Goal: Check status: Check status

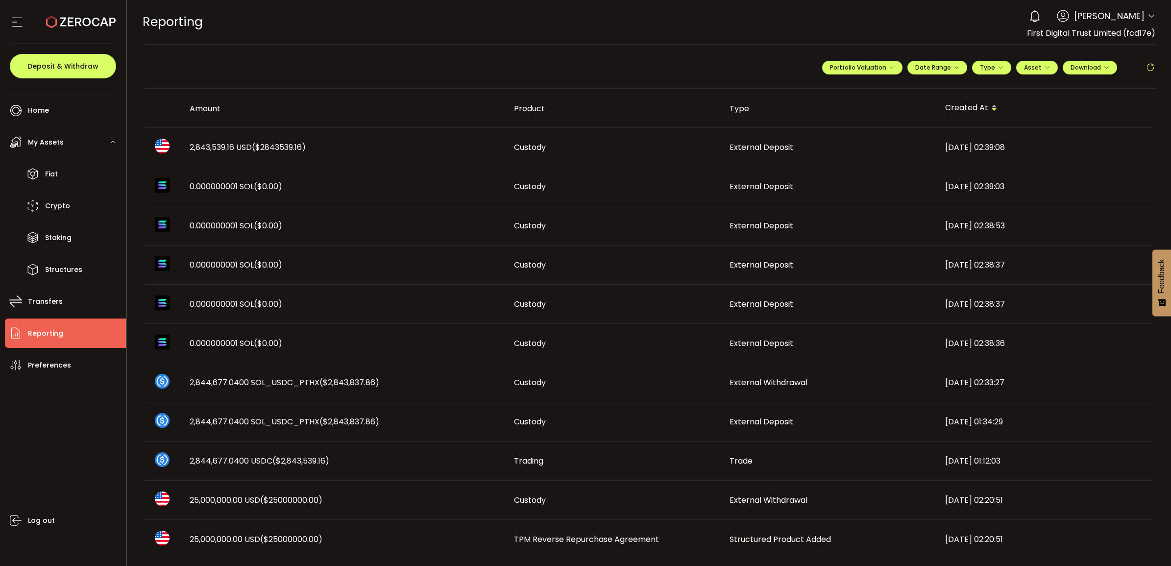
click at [221, 146] on span "2,843,539.16 USD ($2843539.16)" at bounding box center [248, 147] width 116 height 11
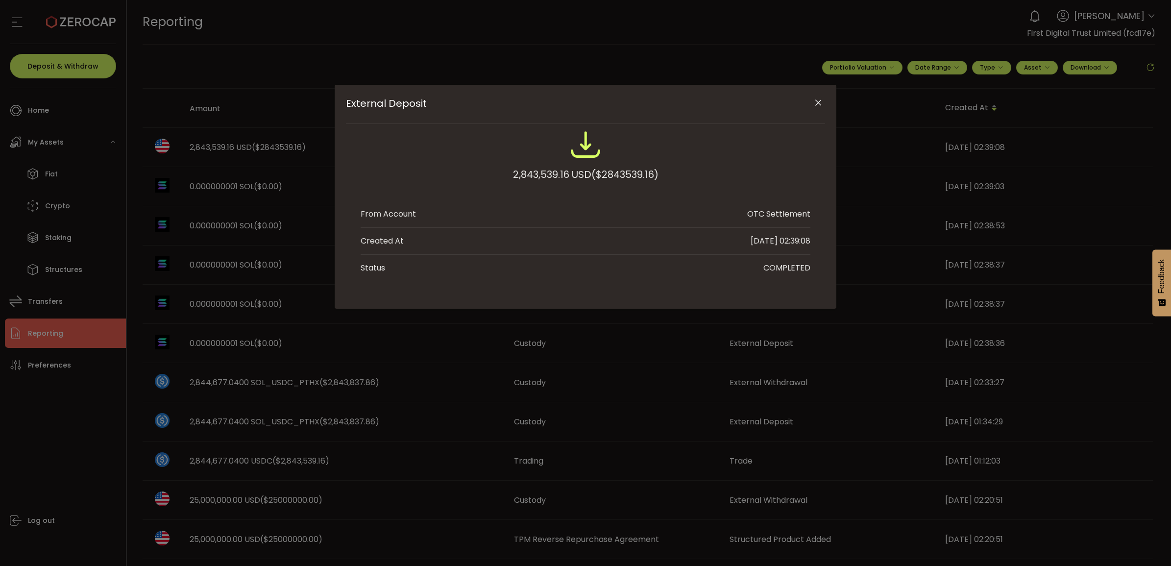
click at [520, 172] on div "2,843,539.16 USD ($2843539.16)" at bounding box center [586, 175] width 146 height 18
copy div "2,843,539.16"
click at [818, 101] on icon "Close" at bounding box center [818, 103] width 10 height 10
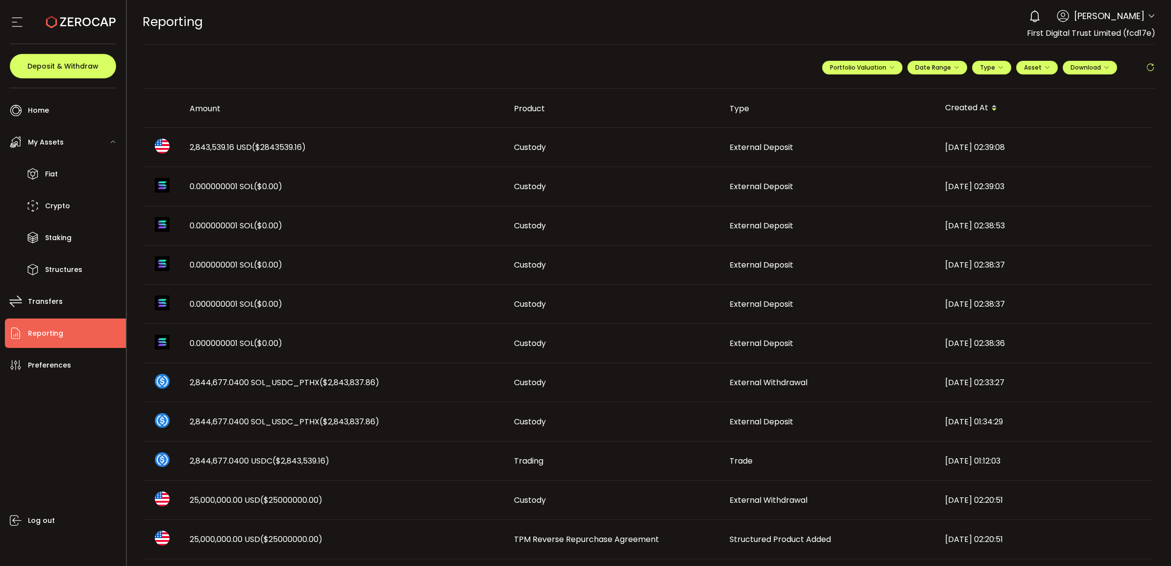
scroll to position [184, 0]
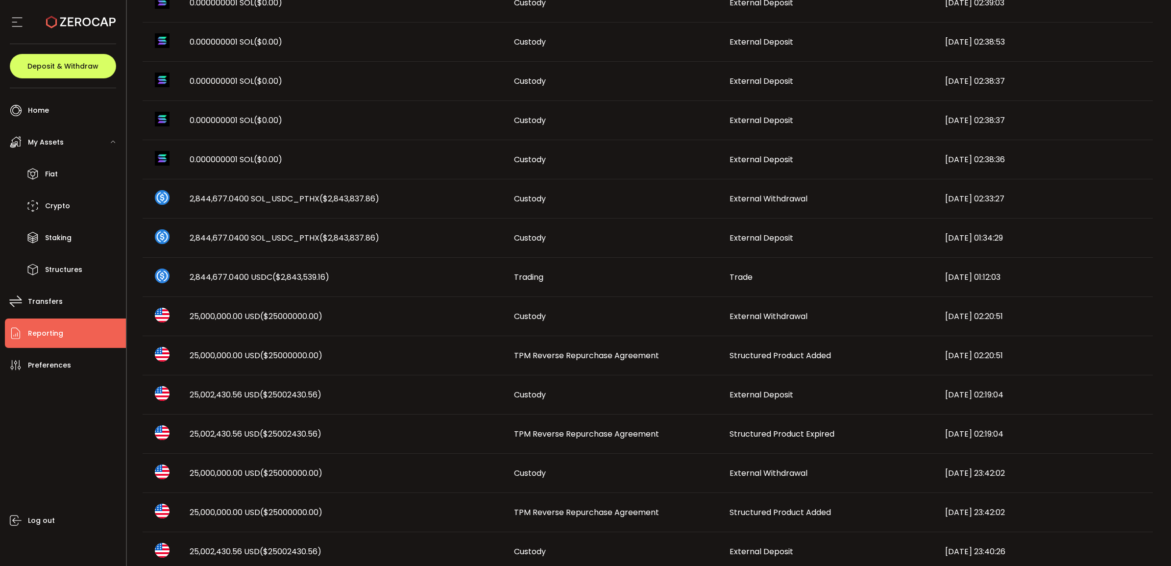
click at [757, 347] on td "Structured Product Added" at bounding box center [830, 355] width 216 height 39
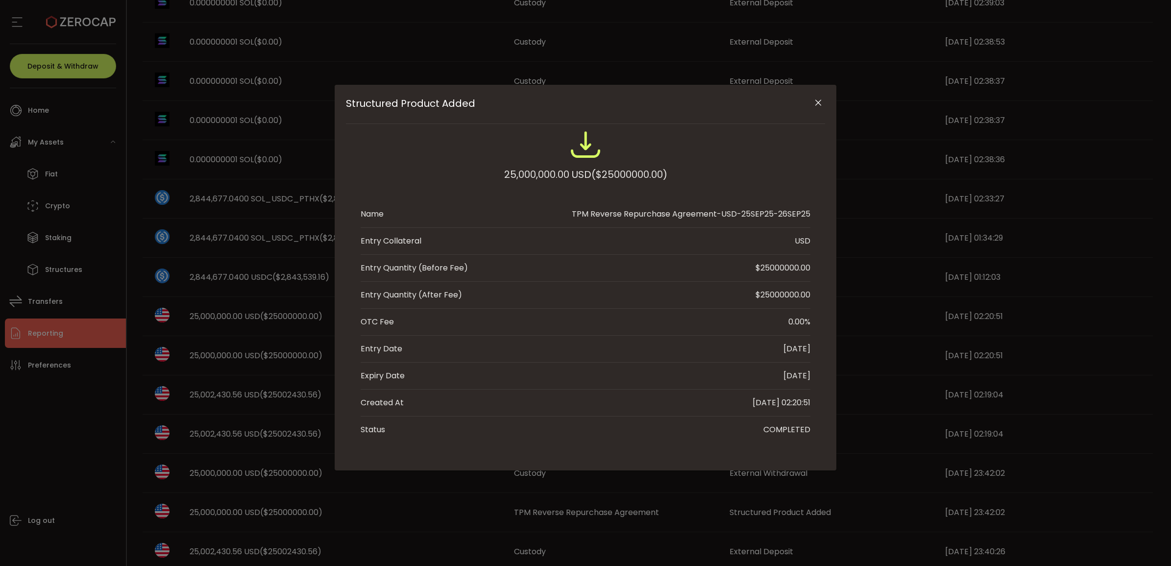
click at [819, 95] on button "Close" at bounding box center [817, 103] width 17 height 17
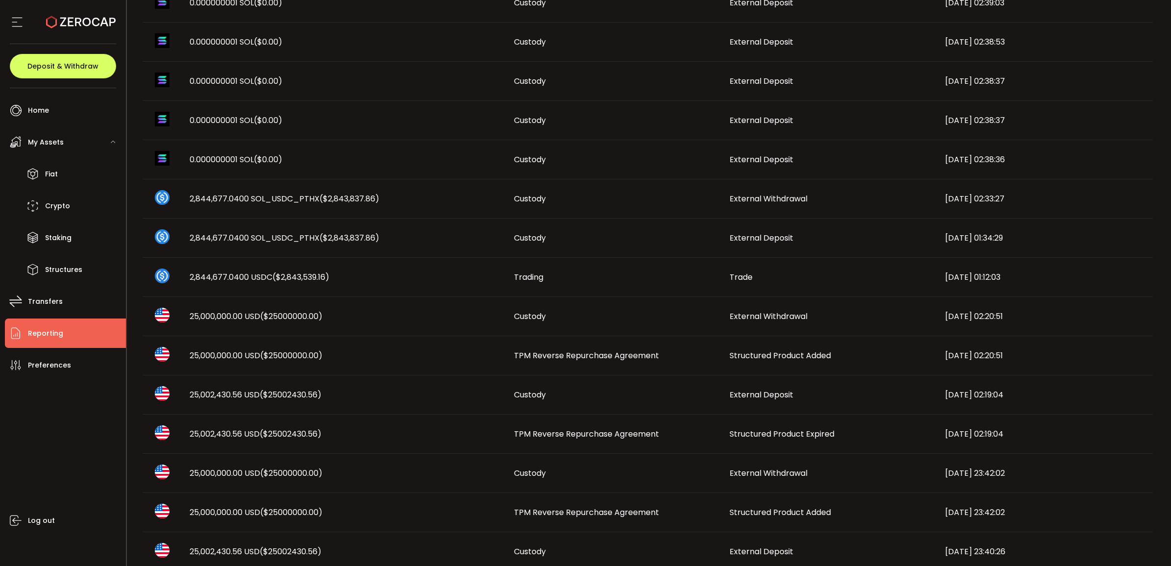
click at [787, 434] on span "Structured Product Expired" at bounding box center [782, 433] width 105 height 11
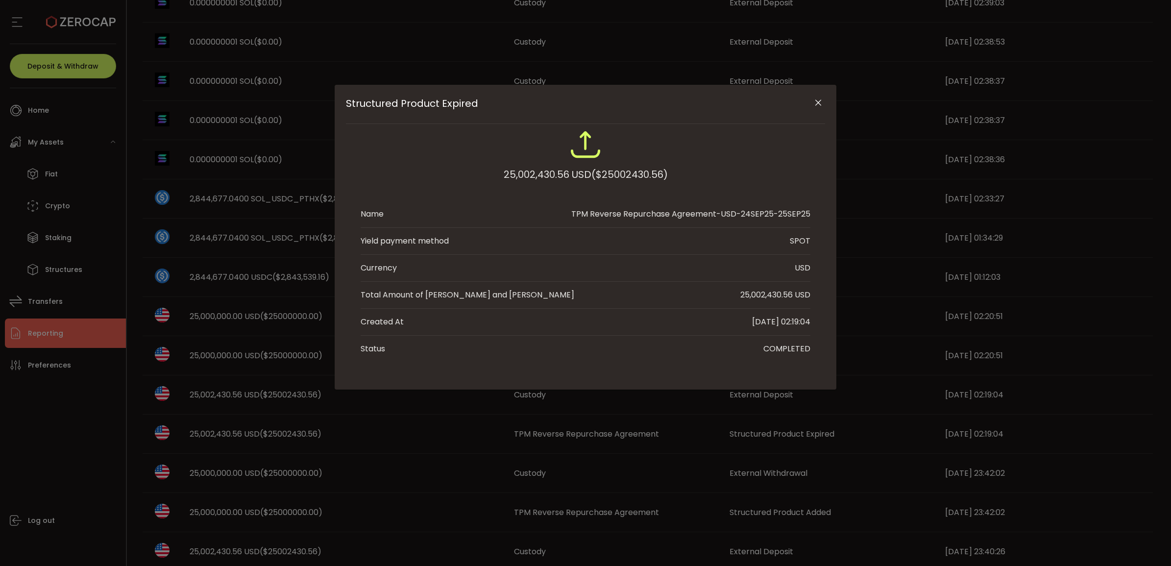
click at [815, 99] on icon "Close" at bounding box center [818, 103] width 10 height 10
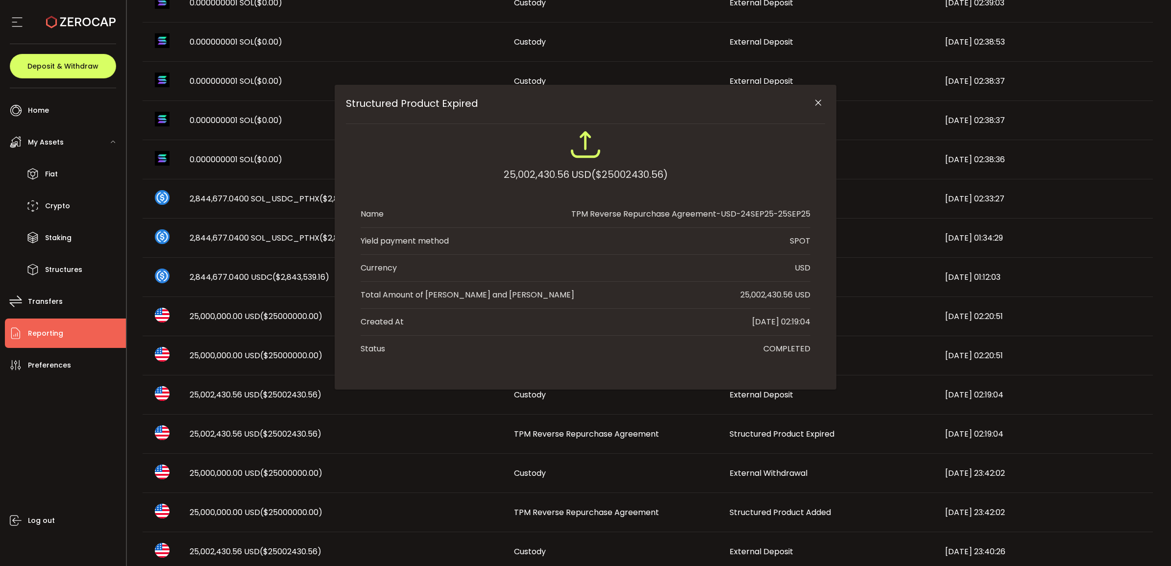
scroll to position [0, 0]
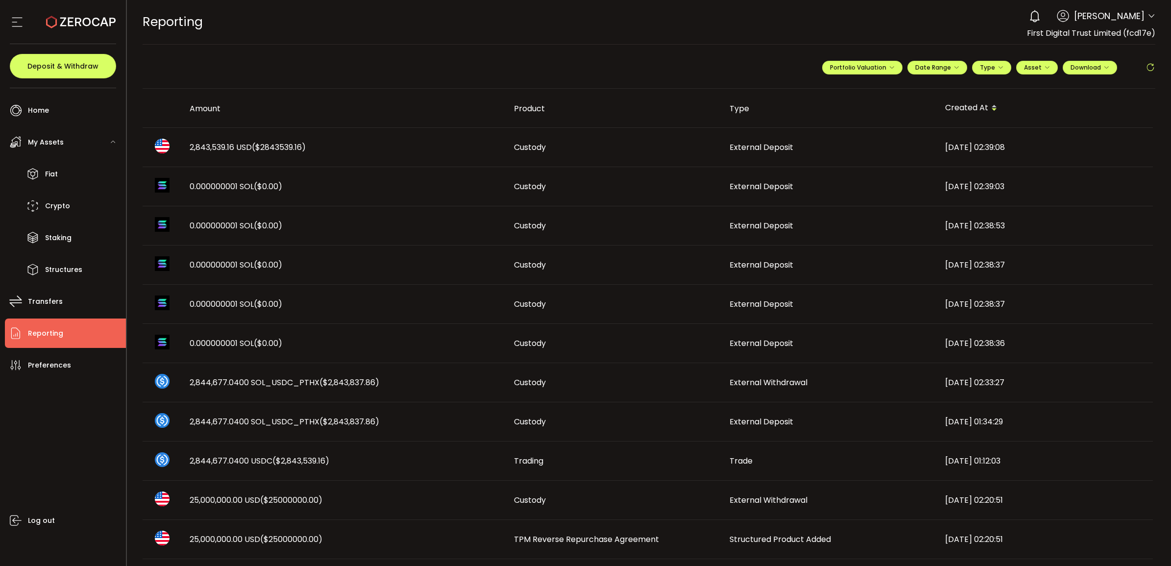
scroll to position [184, 0]
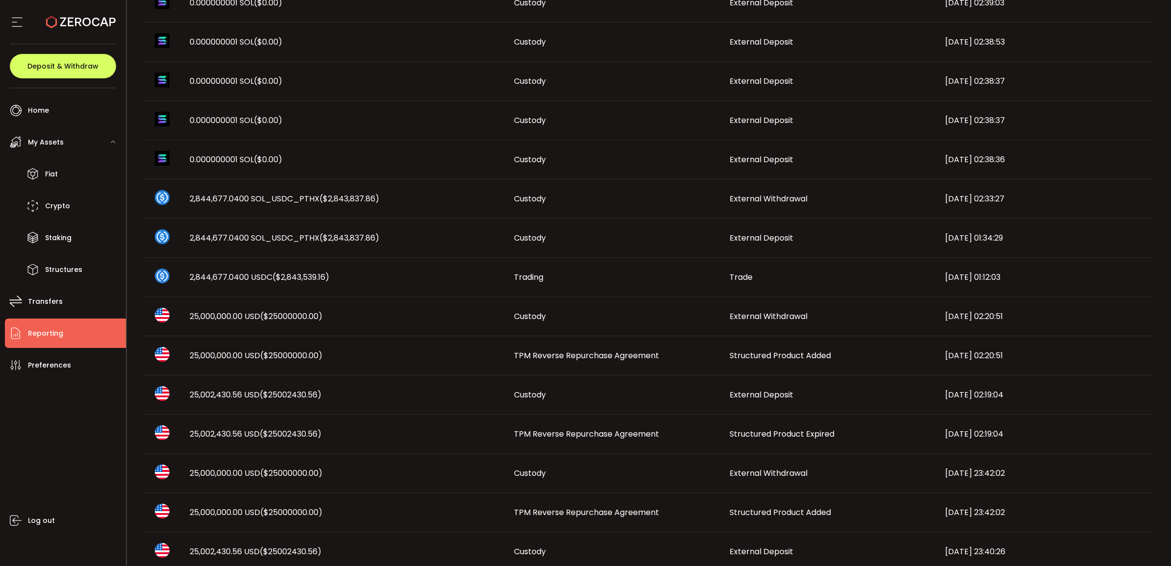
click at [777, 437] on span "Structured Product Expired" at bounding box center [782, 433] width 105 height 11
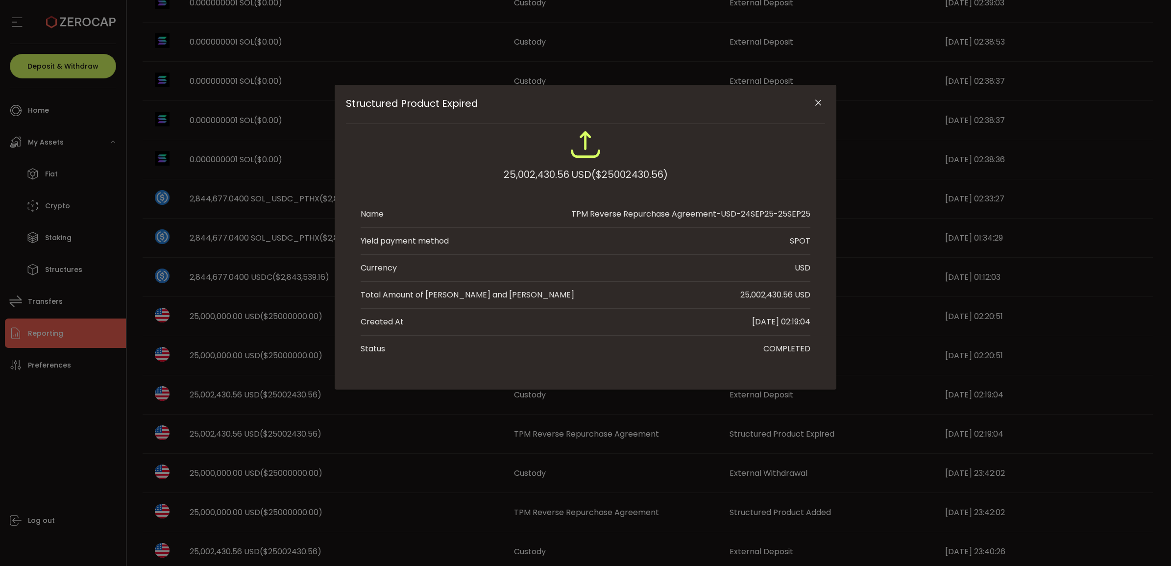
click at [821, 100] on icon "Close" at bounding box center [818, 103] width 10 height 10
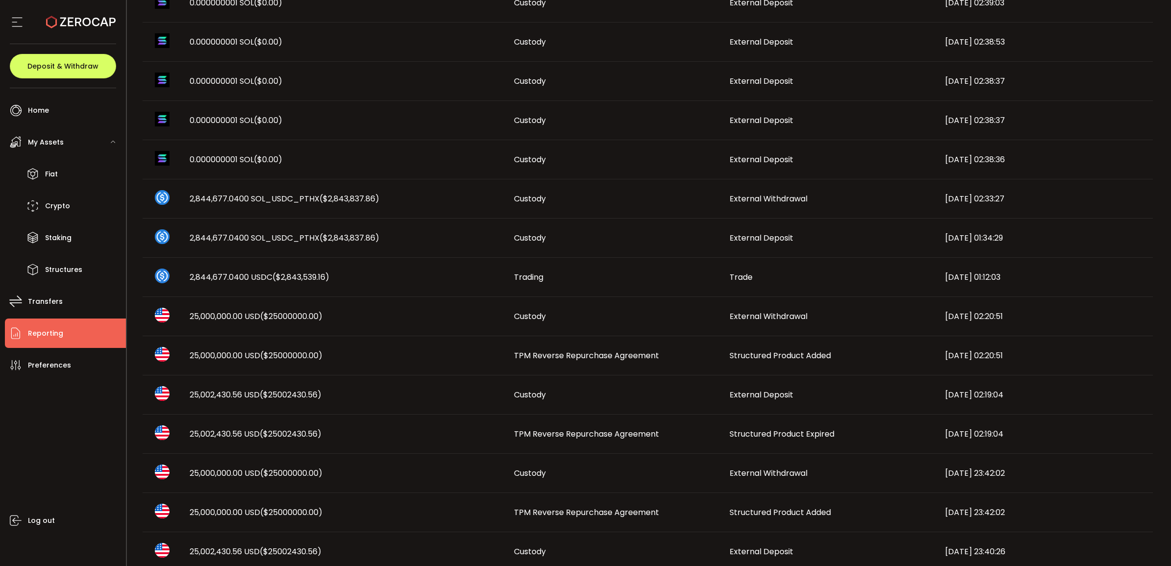
click at [811, 352] on span "Structured Product Added" at bounding box center [780, 355] width 101 height 11
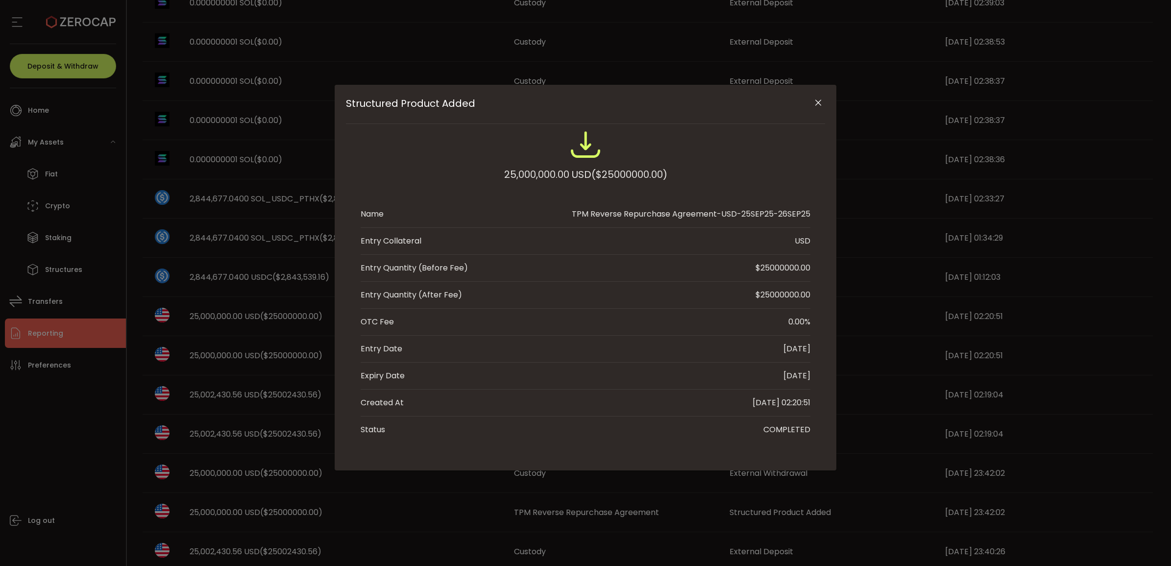
click at [816, 100] on icon "Close" at bounding box center [818, 103] width 10 height 10
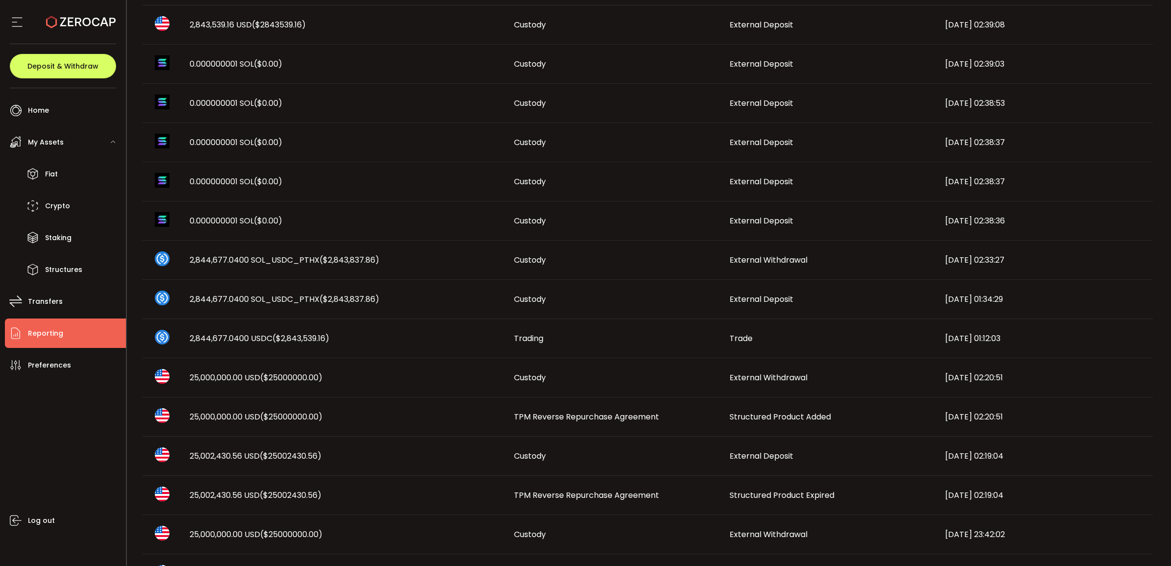
scroll to position [0, 0]
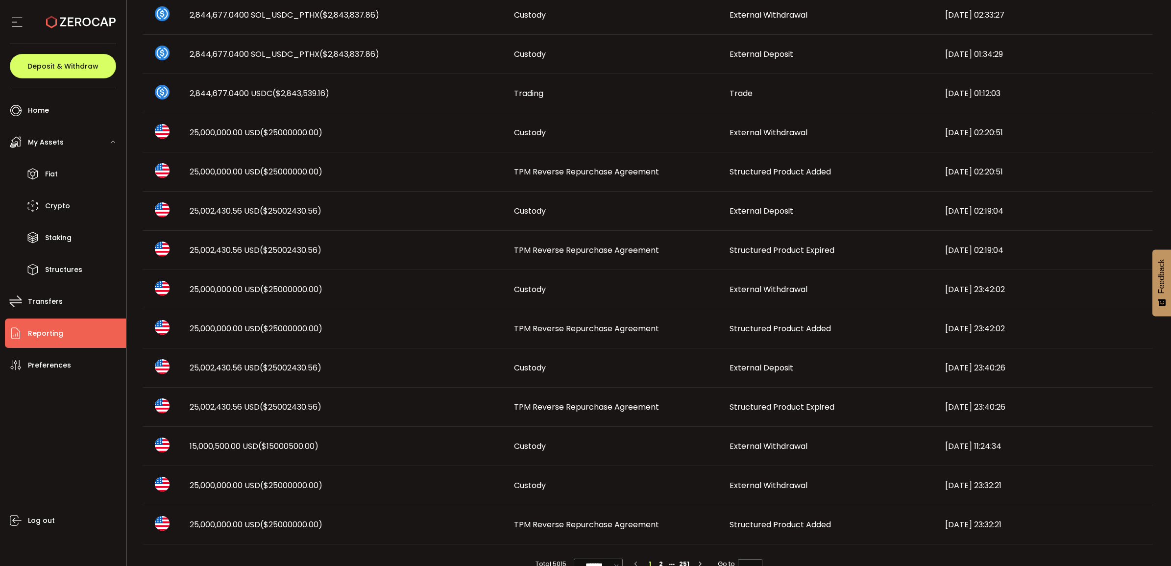
scroll to position [306, 0]
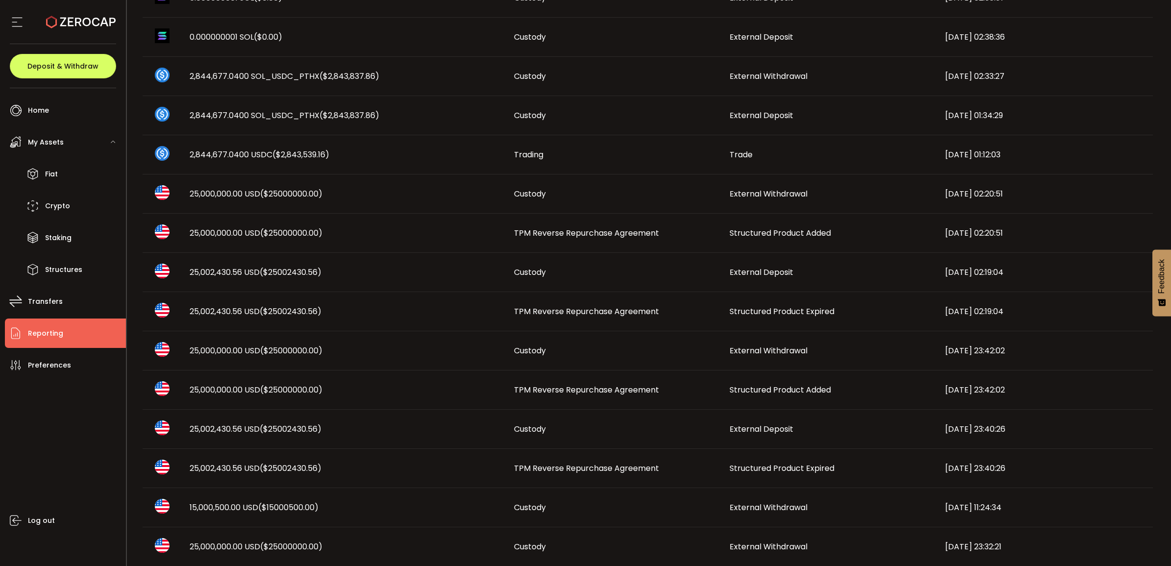
click at [774, 231] on span "Structured Product Added" at bounding box center [780, 232] width 101 height 11
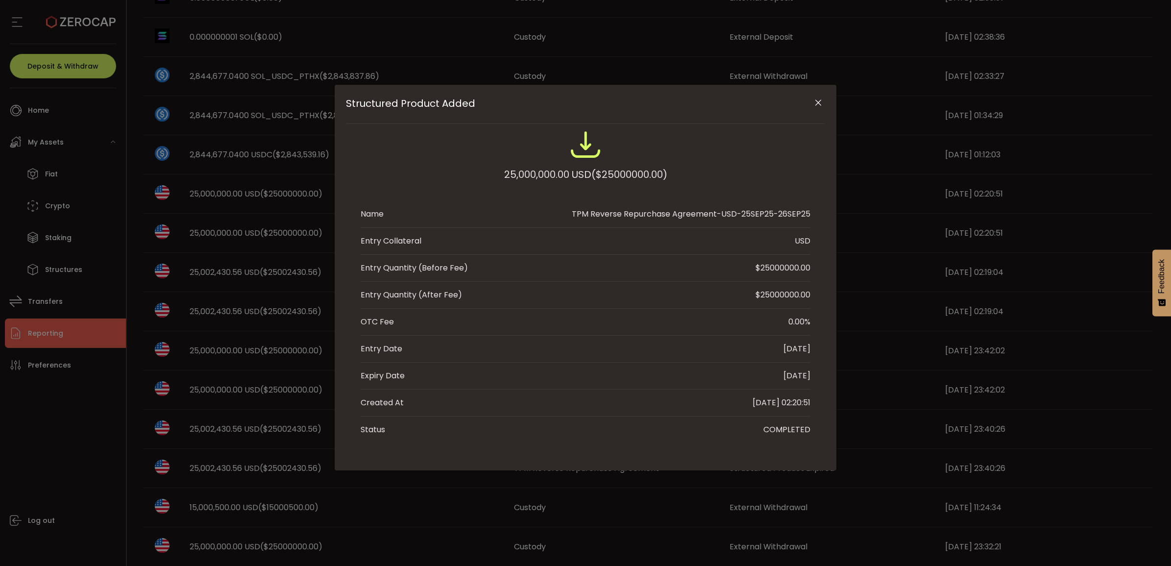
click at [809, 88] on div "Structured Product Added" at bounding box center [585, 104] width 479 height 39
click at [814, 98] on icon "Close" at bounding box center [818, 103] width 10 height 10
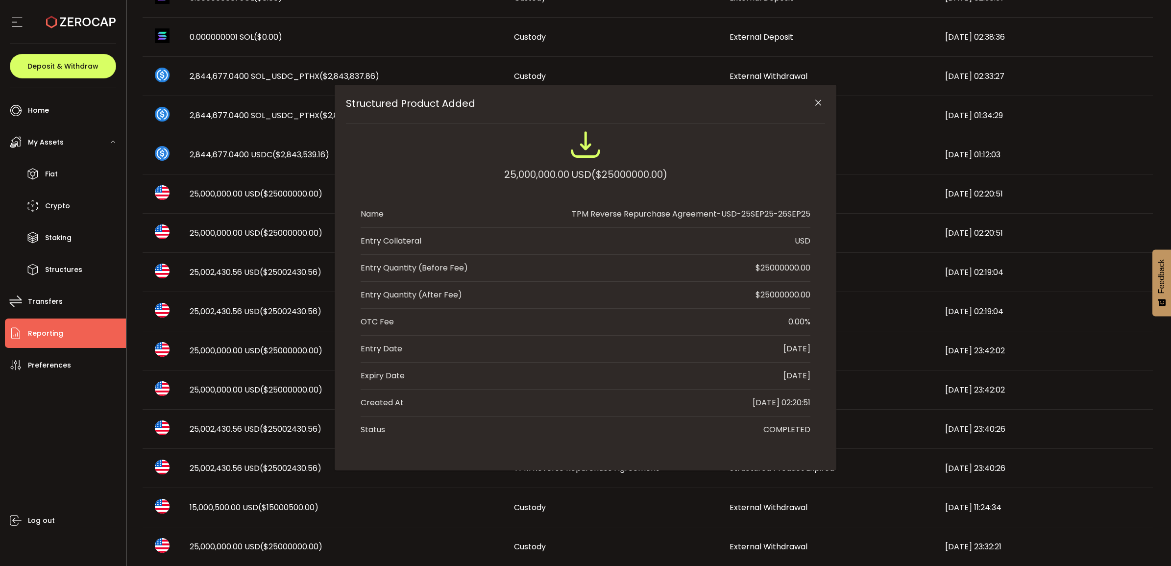
scroll to position [0, 0]
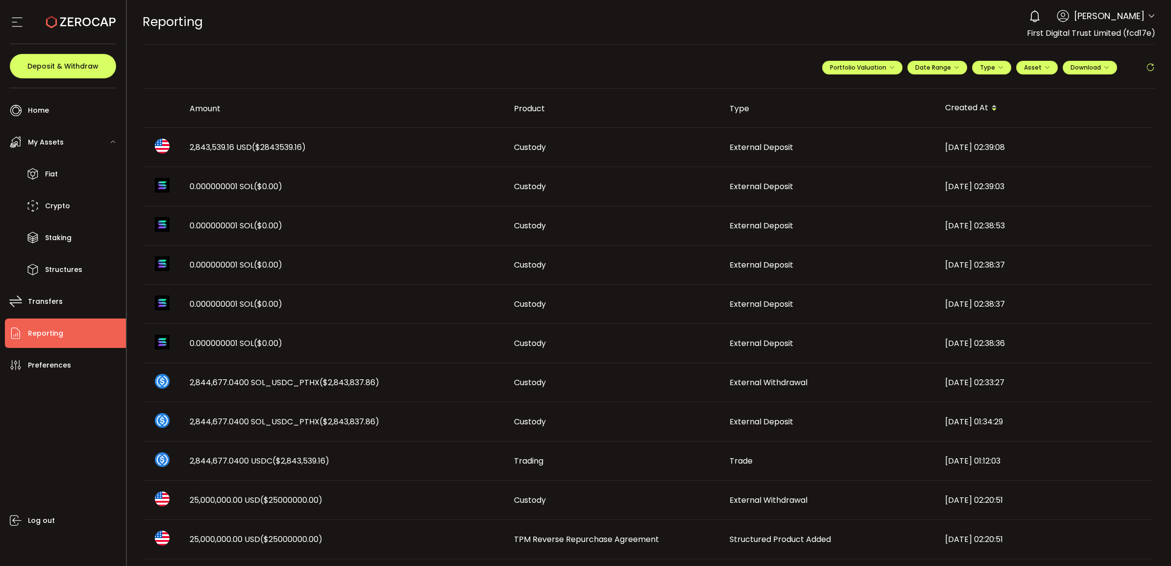
scroll to position [123, 0]
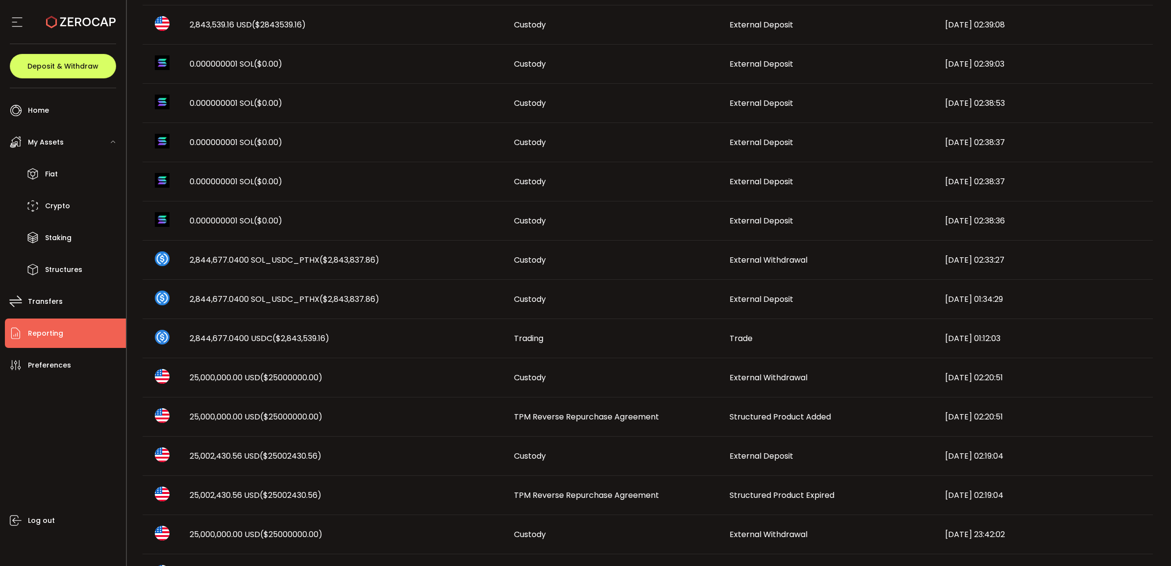
click at [780, 502] on td "Structured Product Expired" at bounding box center [830, 495] width 216 height 39
click at [780, 443] on div "**********" at bounding box center [649, 160] width 1045 height 566
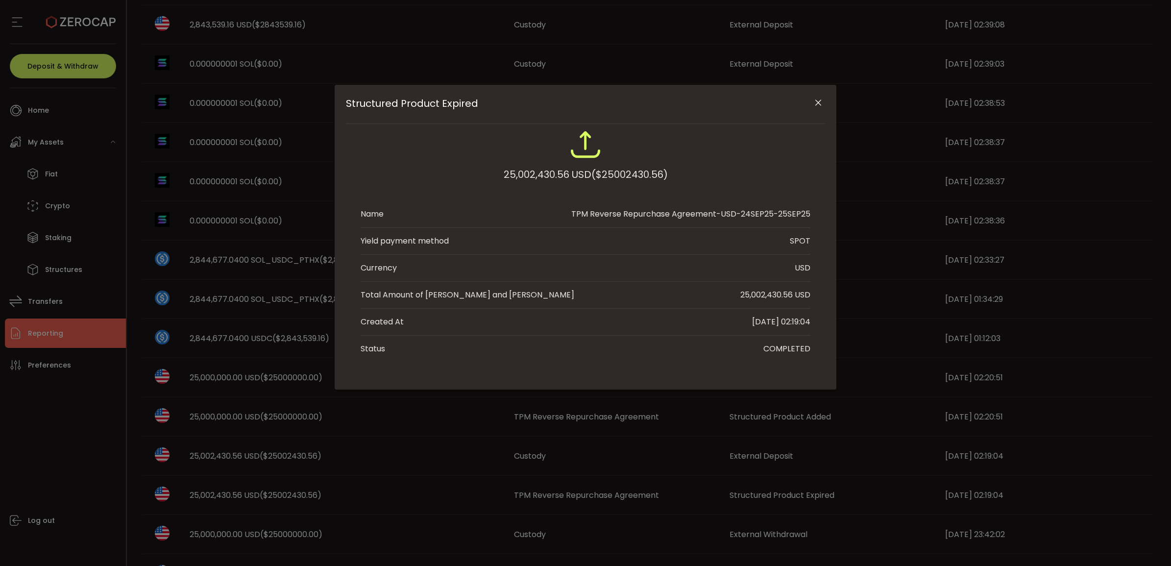
click at [821, 104] on icon "Close" at bounding box center [818, 103] width 10 height 10
